Goal: Task Accomplishment & Management: Manage account settings

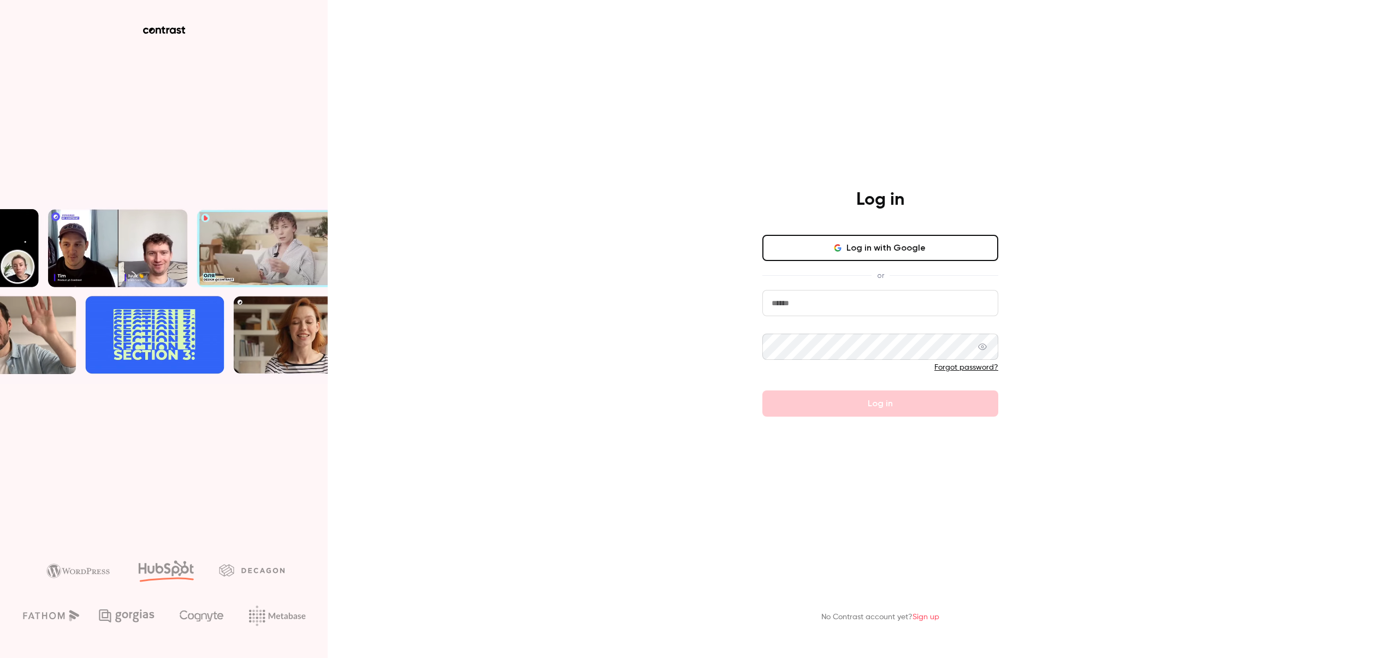
click at [826, 301] on input "email" at bounding box center [881, 303] width 236 height 26
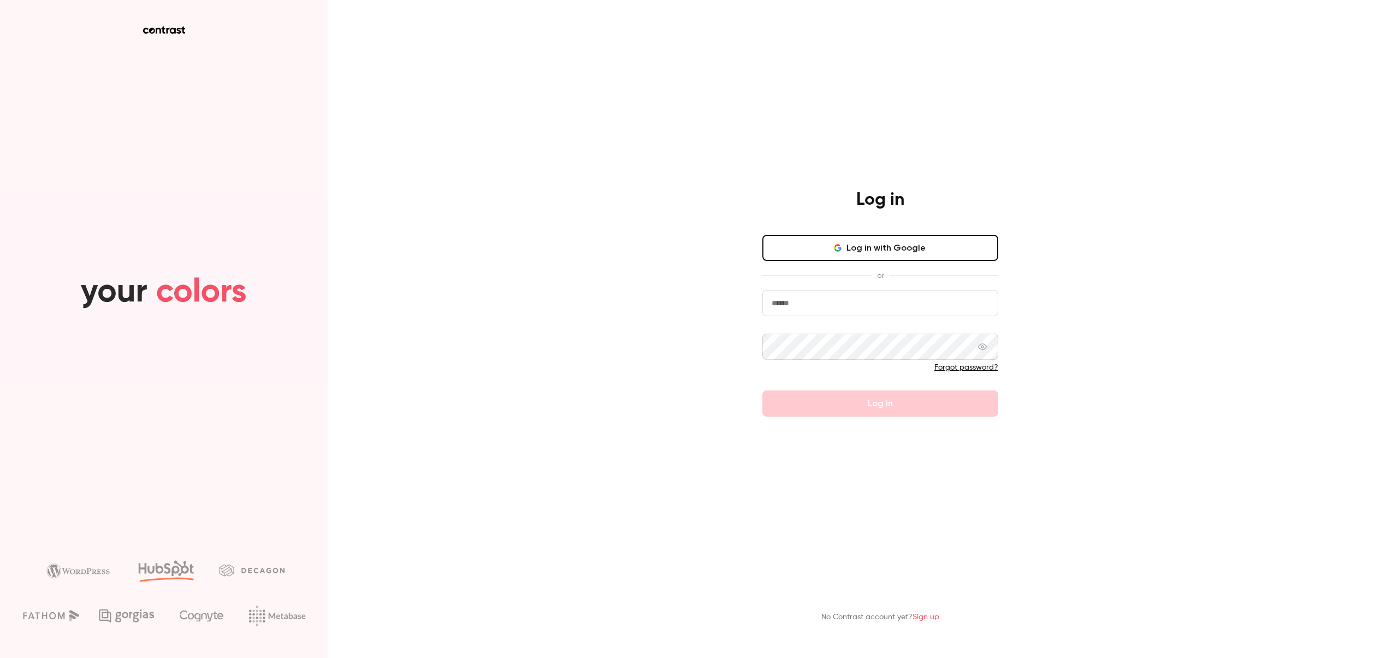
type input "**********"
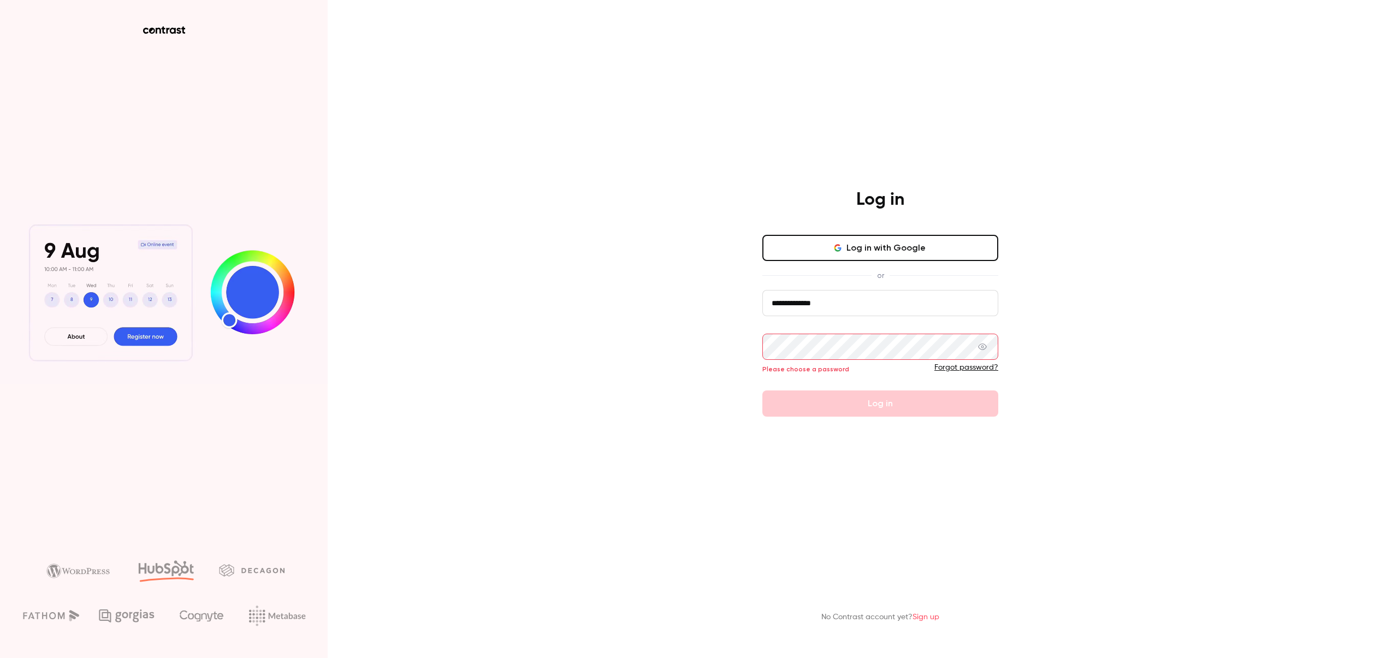
click at [971, 369] on link "Forgot password?" at bounding box center [967, 368] width 64 height 8
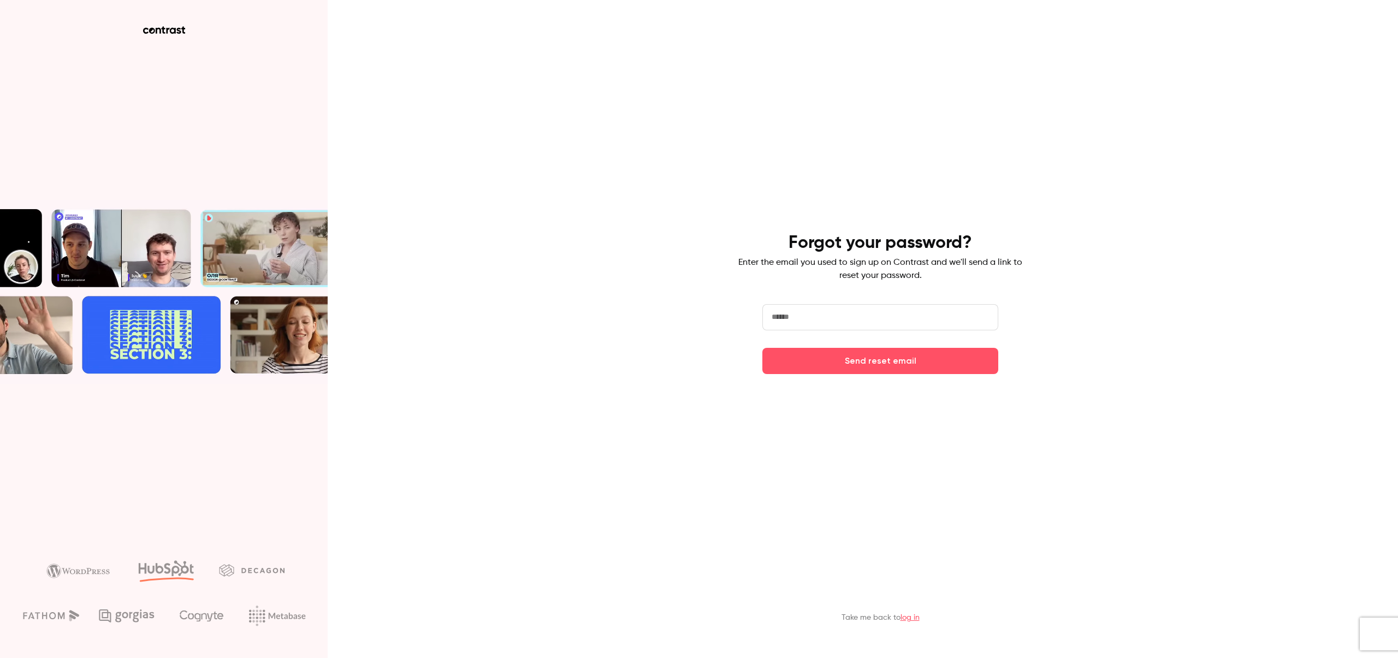
click at [830, 321] on input "email" at bounding box center [881, 317] width 236 height 26
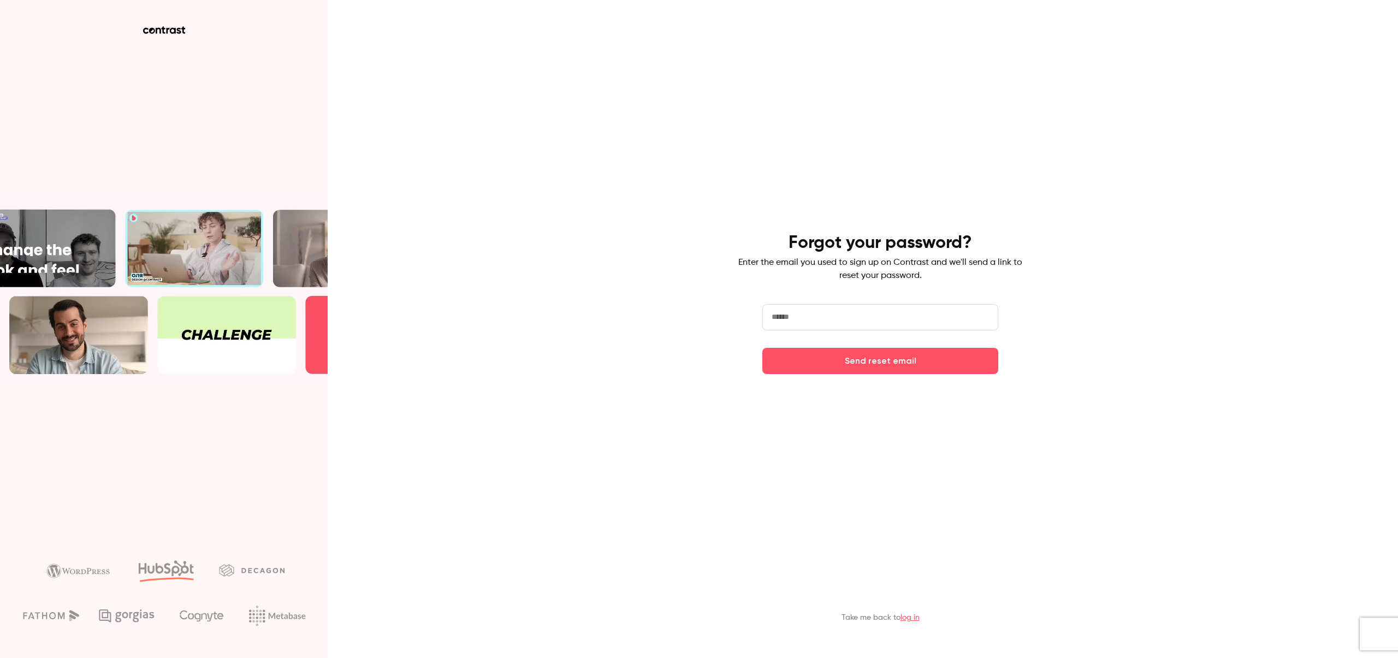
type input "**********"
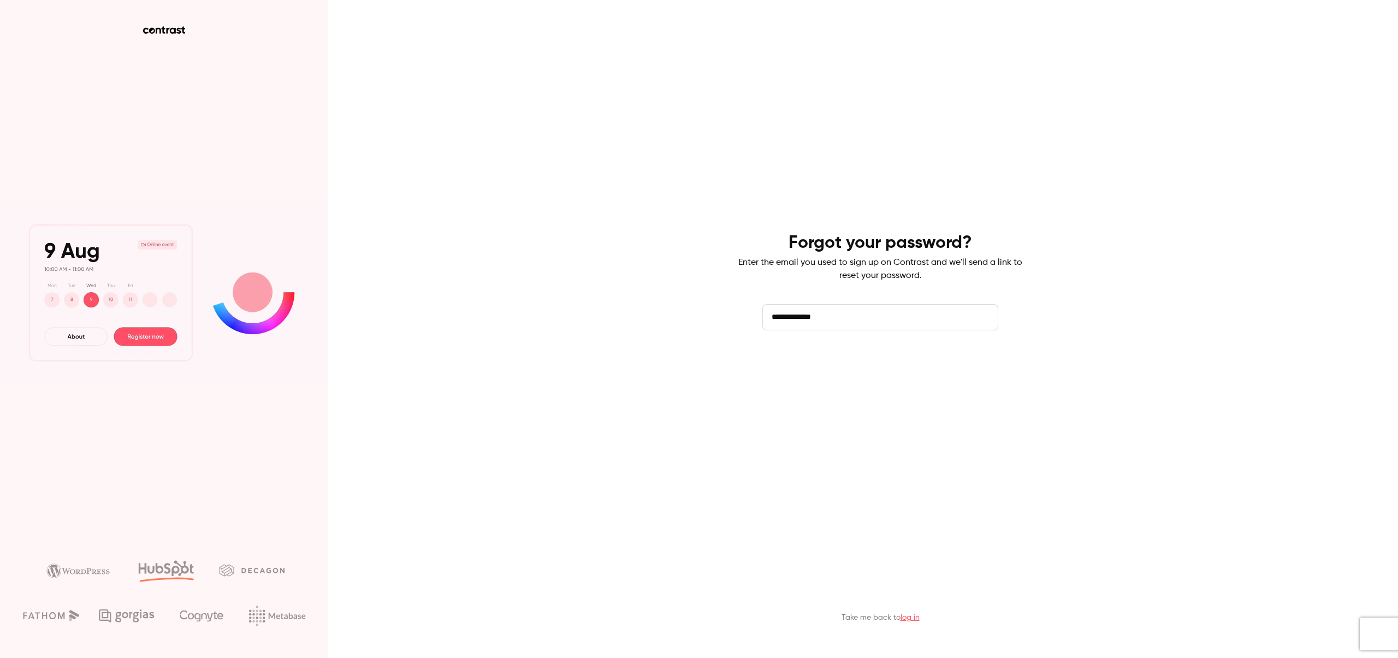
click at [869, 363] on button "Send reset email" at bounding box center [881, 361] width 236 height 26
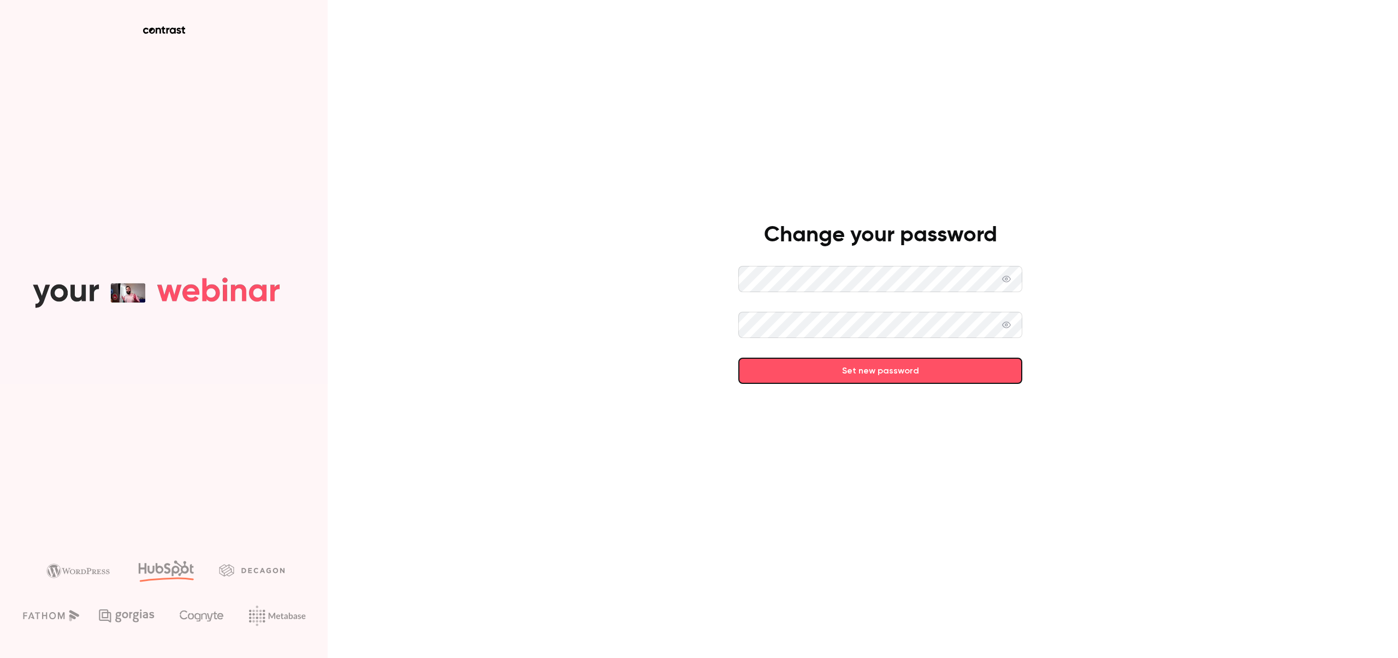
click at [866, 371] on button "Set new password" at bounding box center [881, 371] width 284 height 26
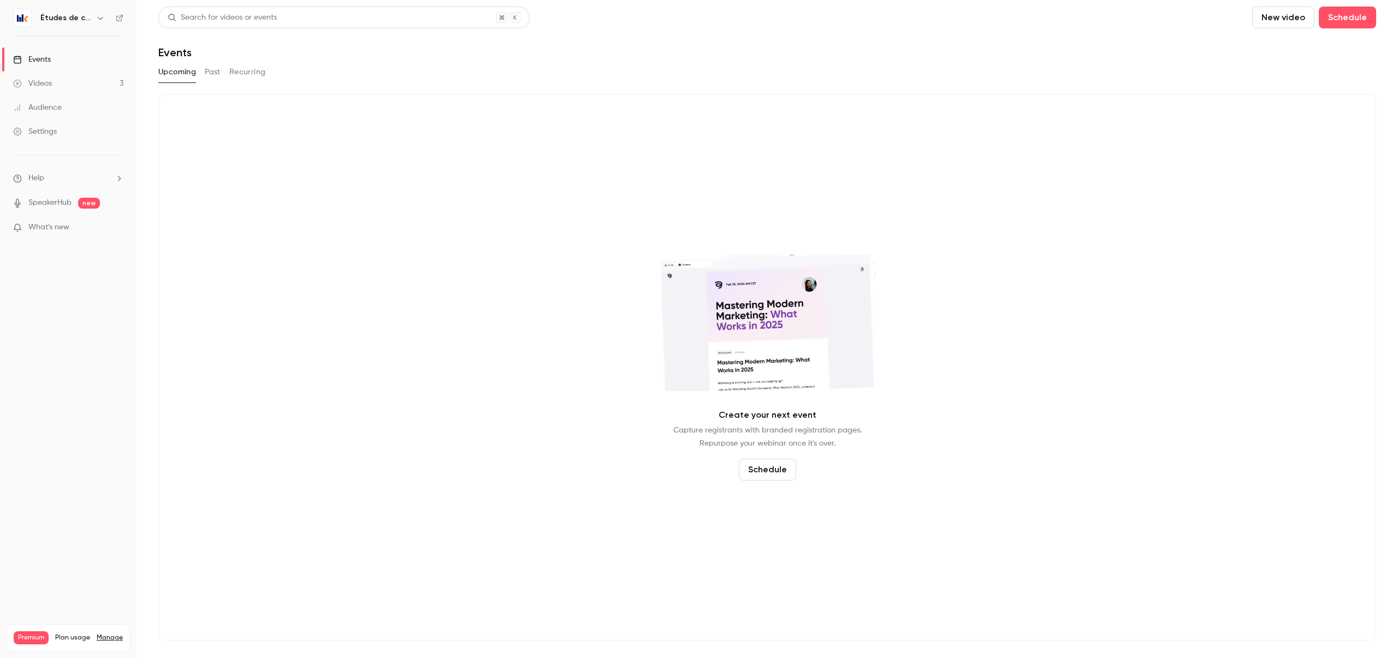
click at [90, 42] on ul "Events Videos 3 Audience Settings" at bounding box center [68, 96] width 137 height 118
click at [85, 21] on h6 "Études de cas" at bounding box center [65, 18] width 51 height 11
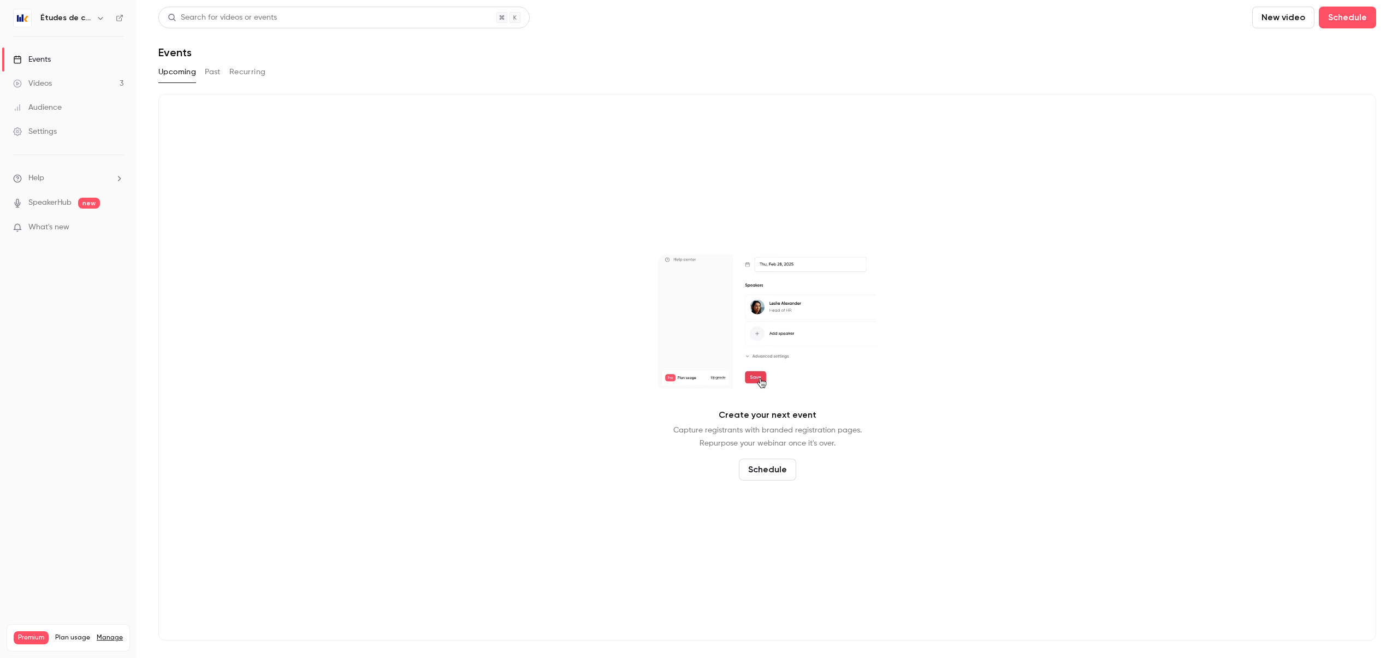
click at [99, 19] on icon "button" at bounding box center [100, 18] width 9 height 9
drag, startPoint x: 704, startPoint y: 78, endPoint x: 700, endPoint y: 55, distance: 23.4
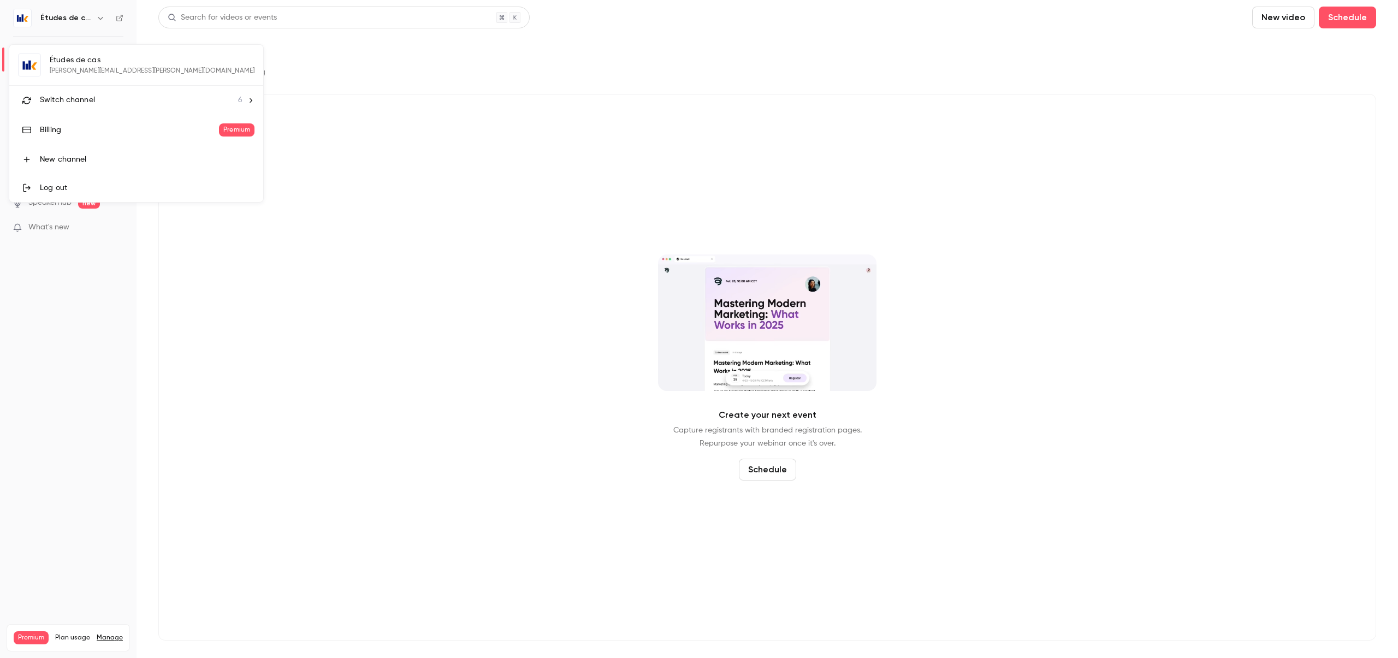
click at [704, 78] on div at bounding box center [699, 329] width 1398 height 658
